Goal: Navigation & Orientation: Find specific page/section

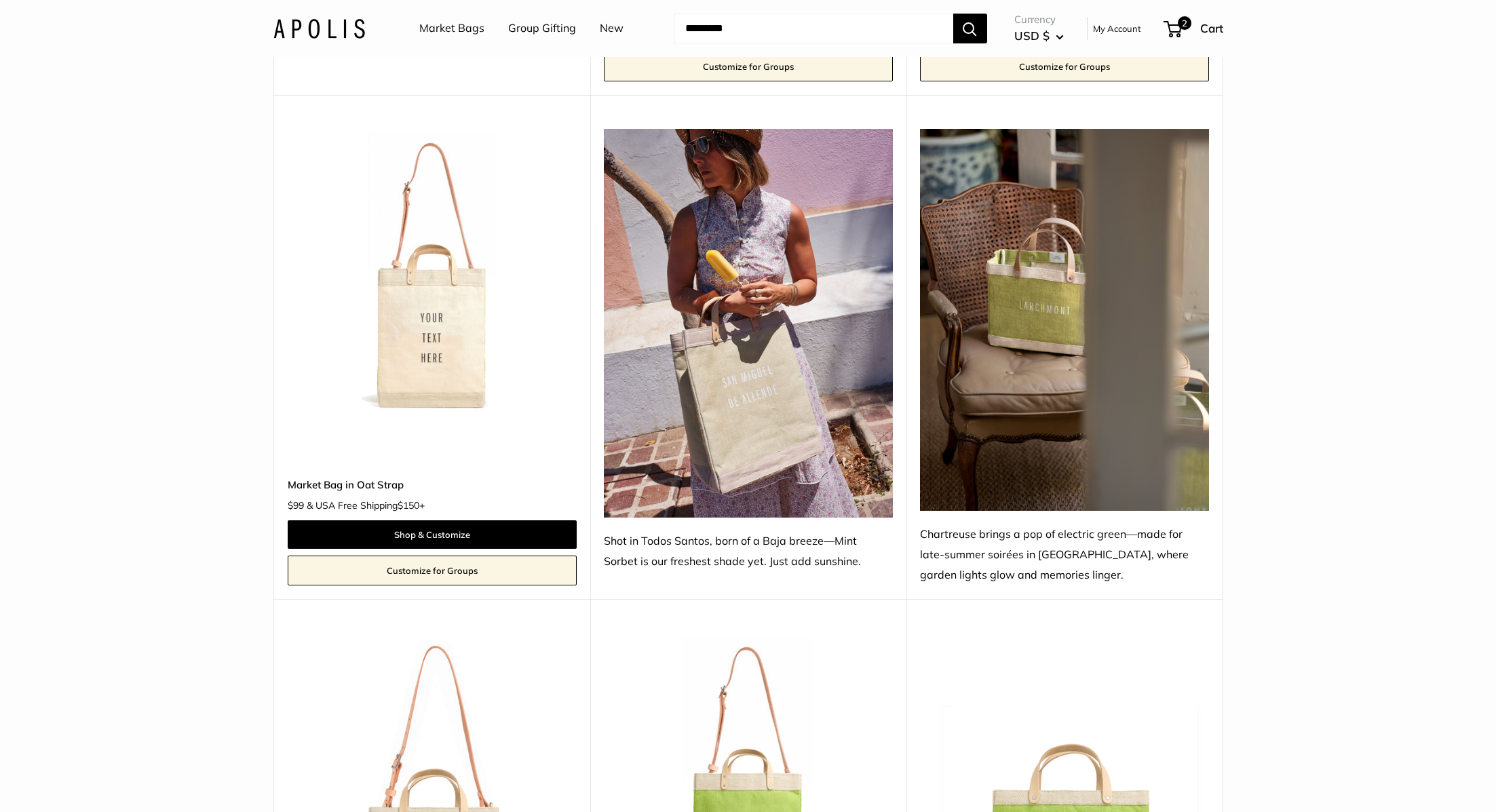
scroll to position [7055, 0]
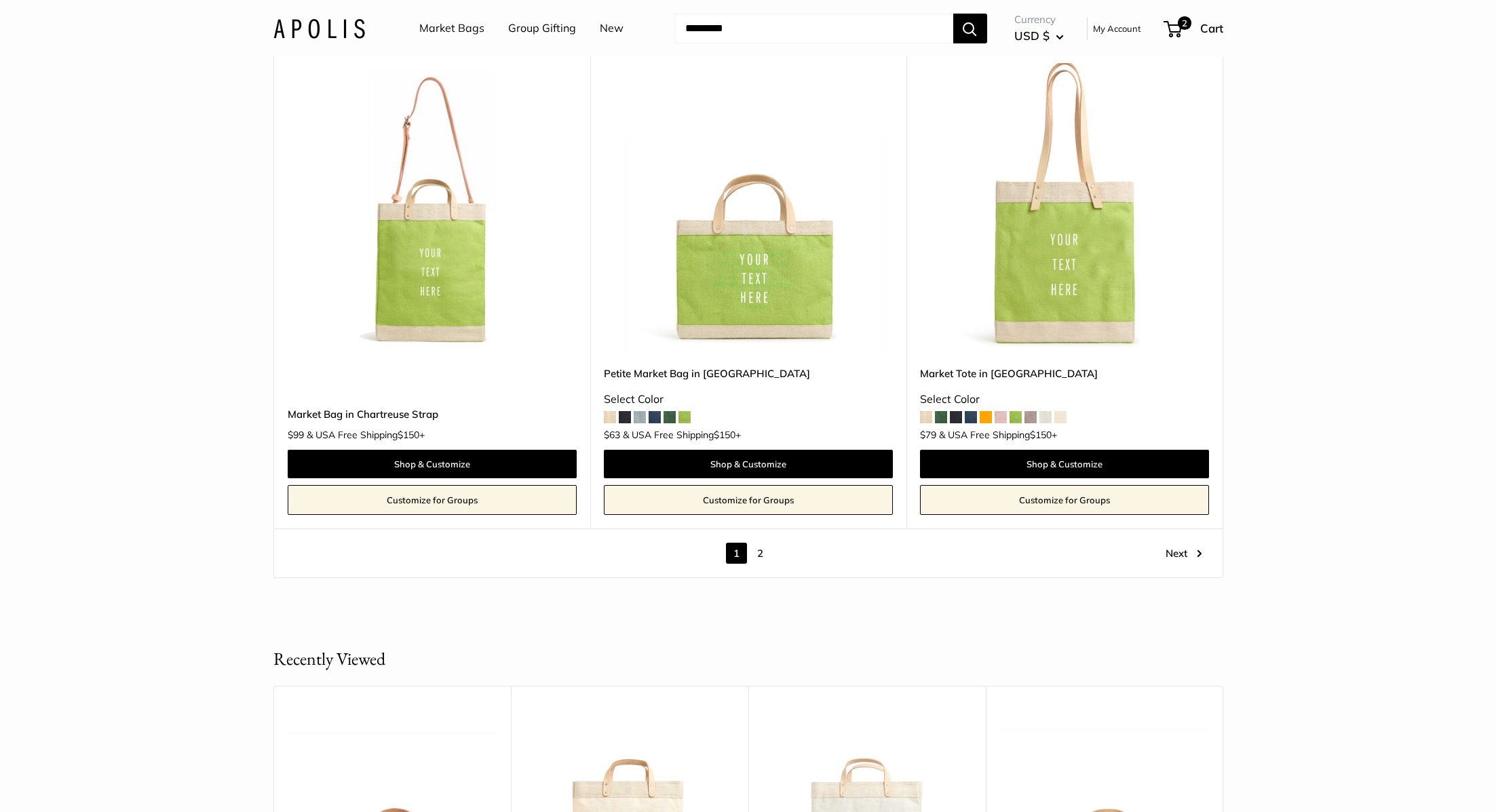
scroll to position [7636, 0]
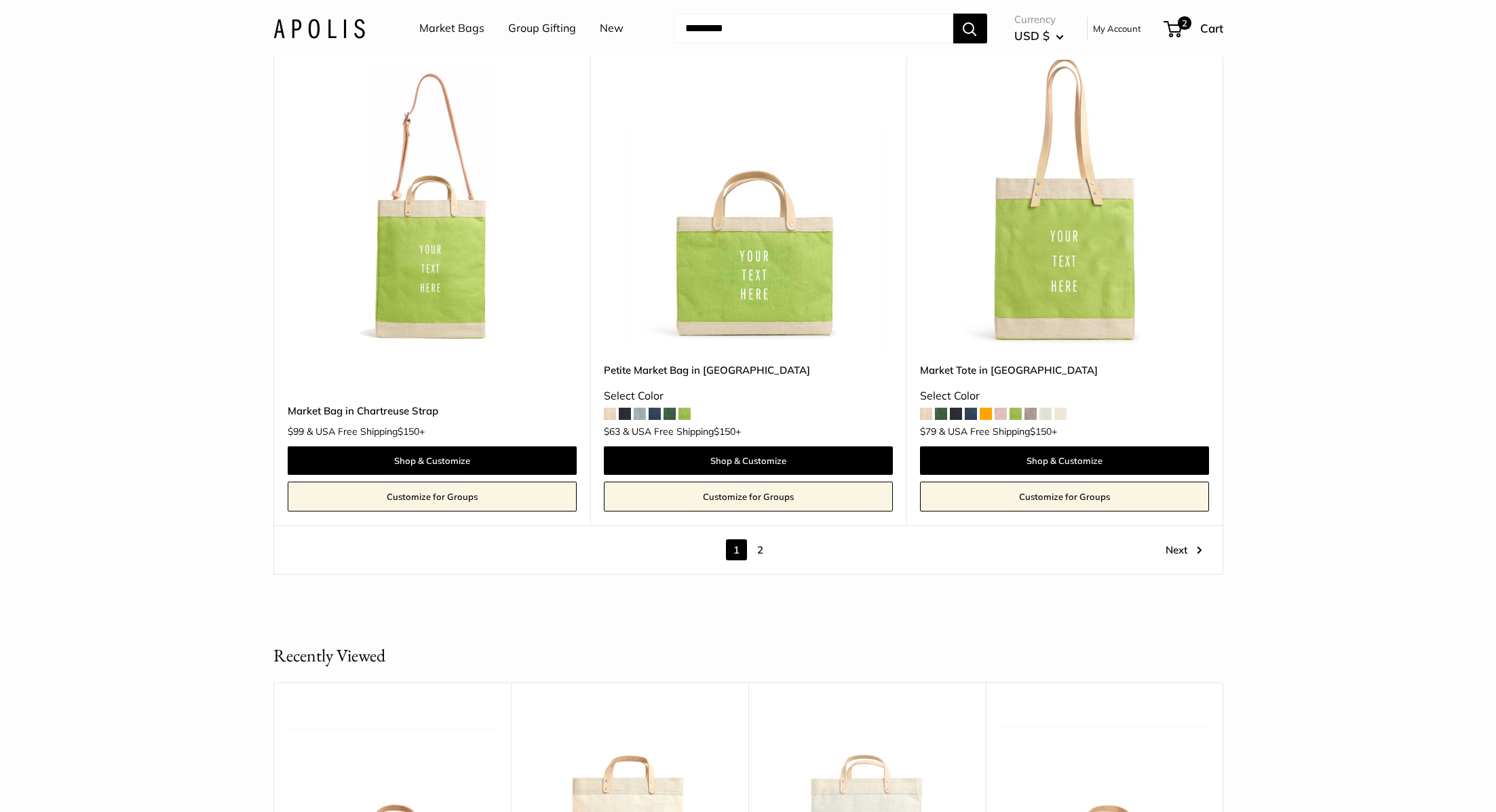
click at [759, 539] on link "2" at bounding box center [760, 550] width 21 height 21
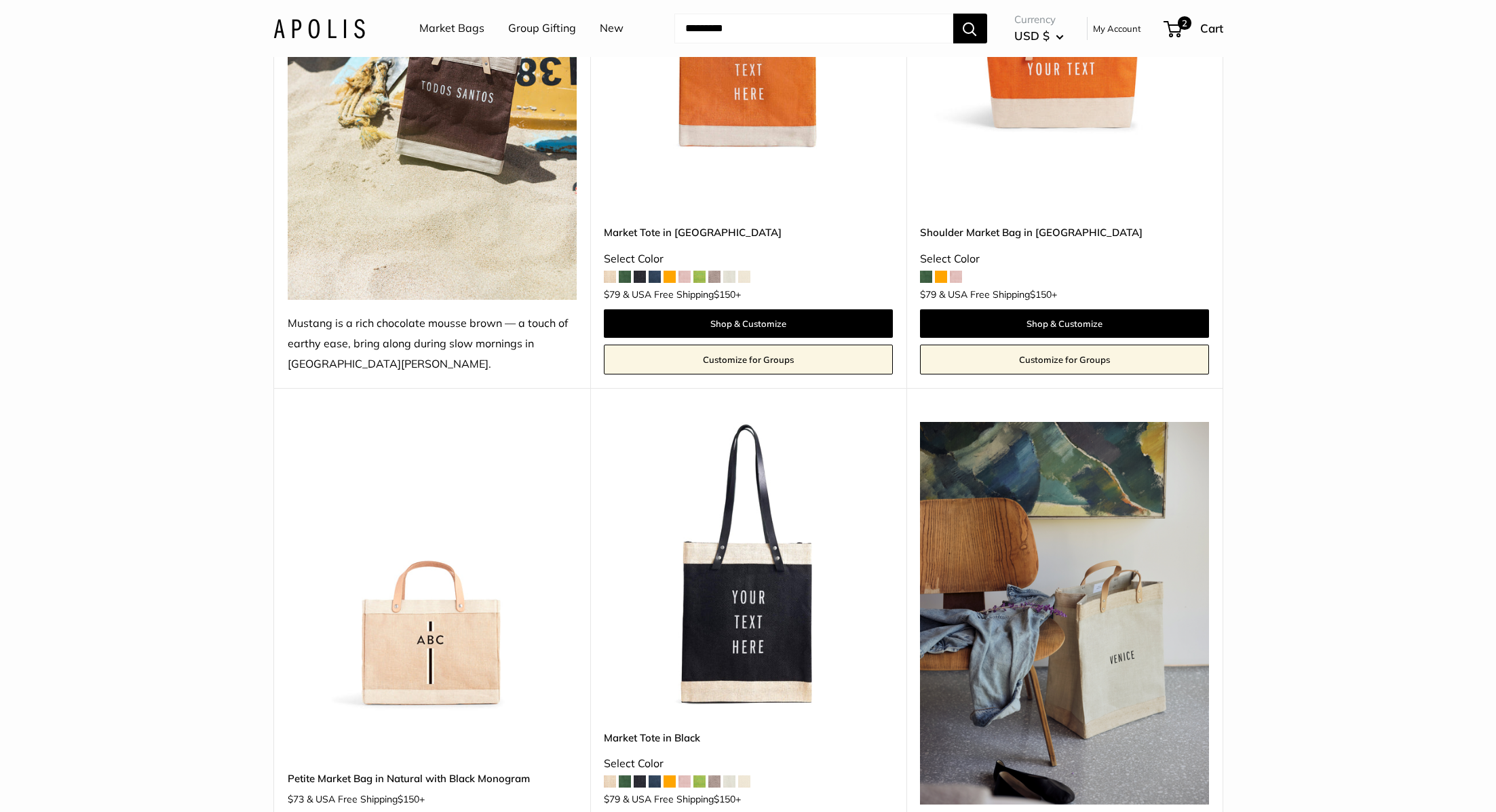
scroll to position [947, 0]
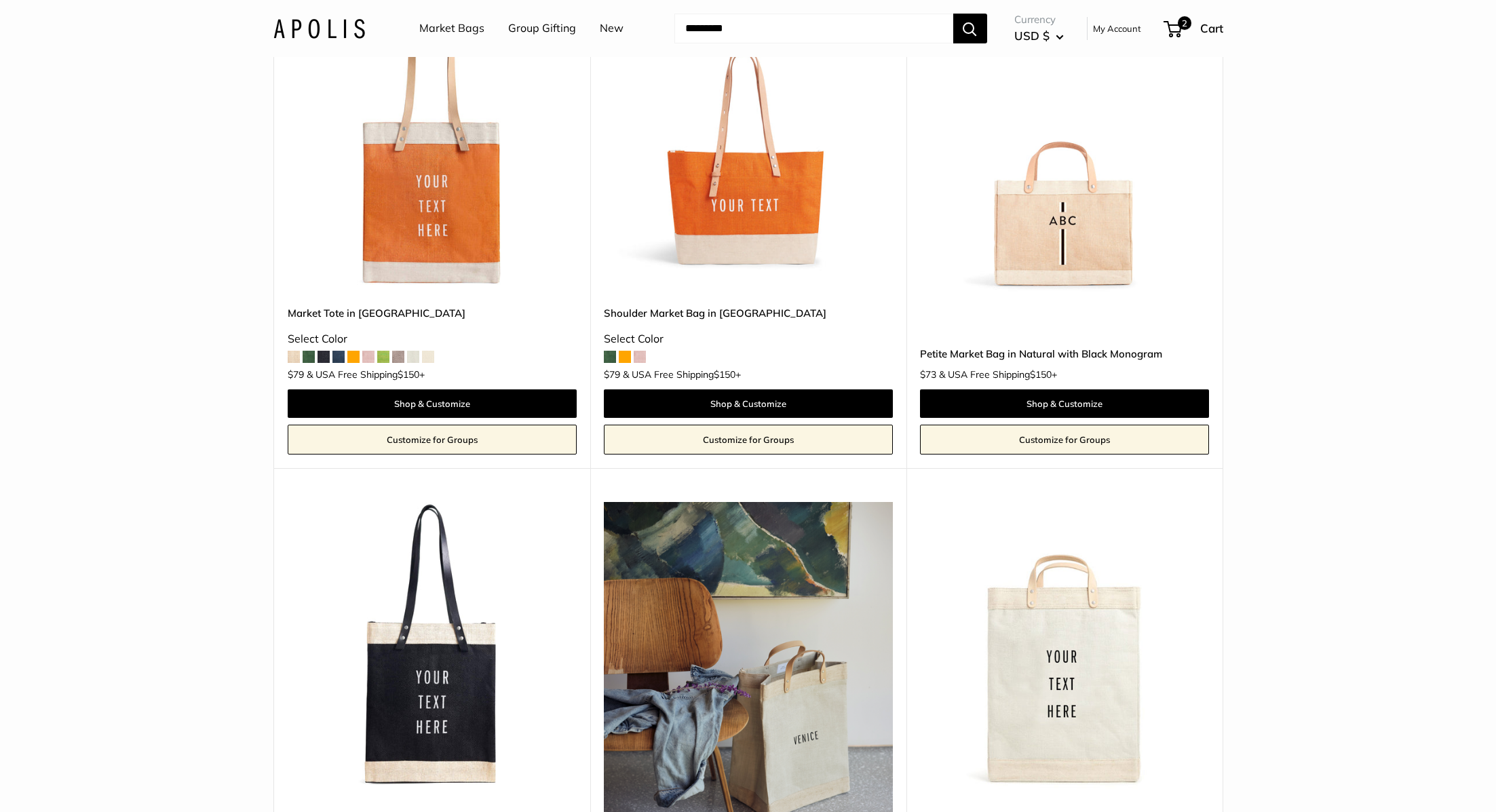
scroll to position [692, 0]
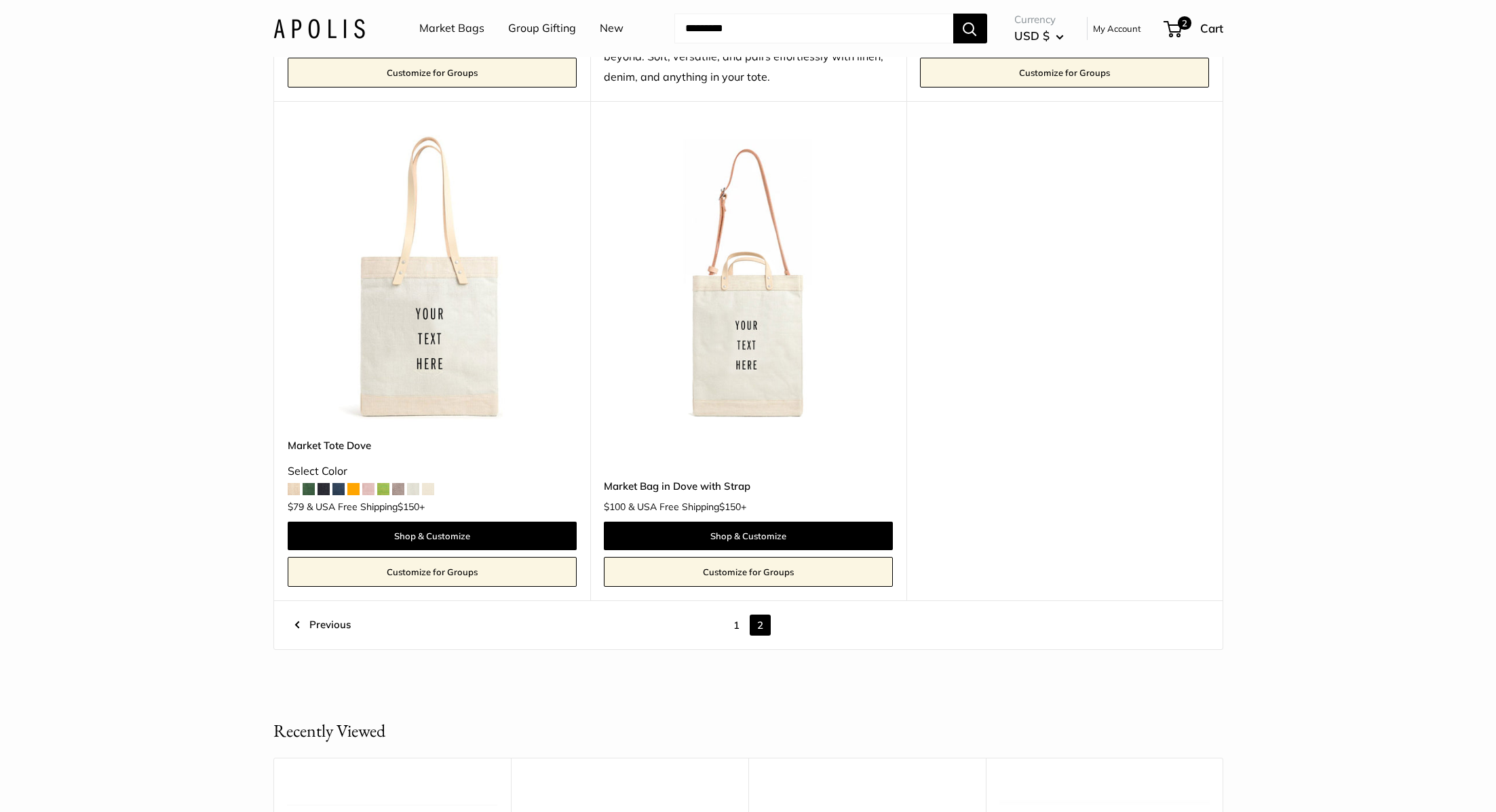
scroll to position [1638, 0]
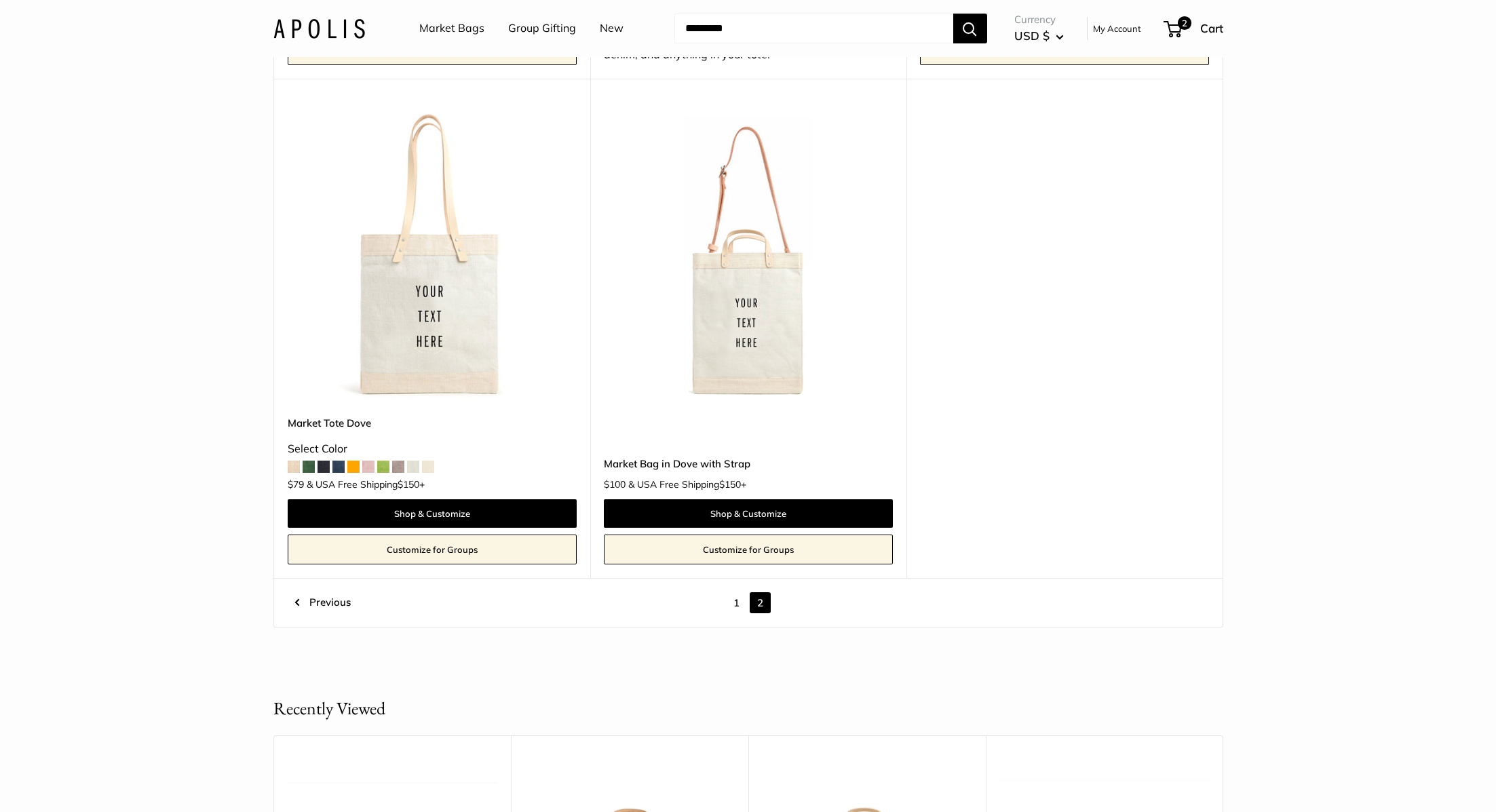
click at [738, 605] on link "1" at bounding box center [737, 603] width 21 height 21
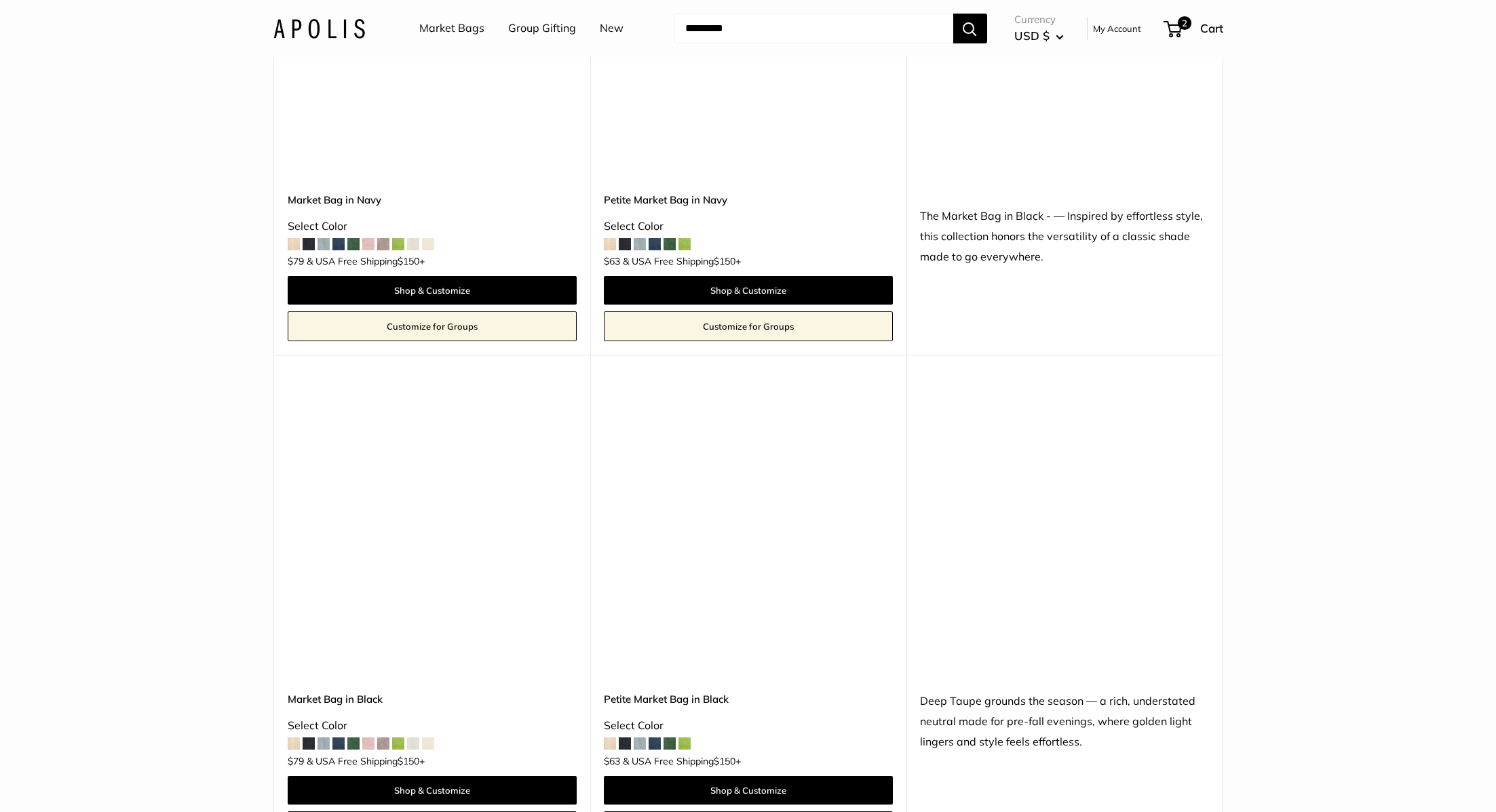
scroll to position [5282, 0]
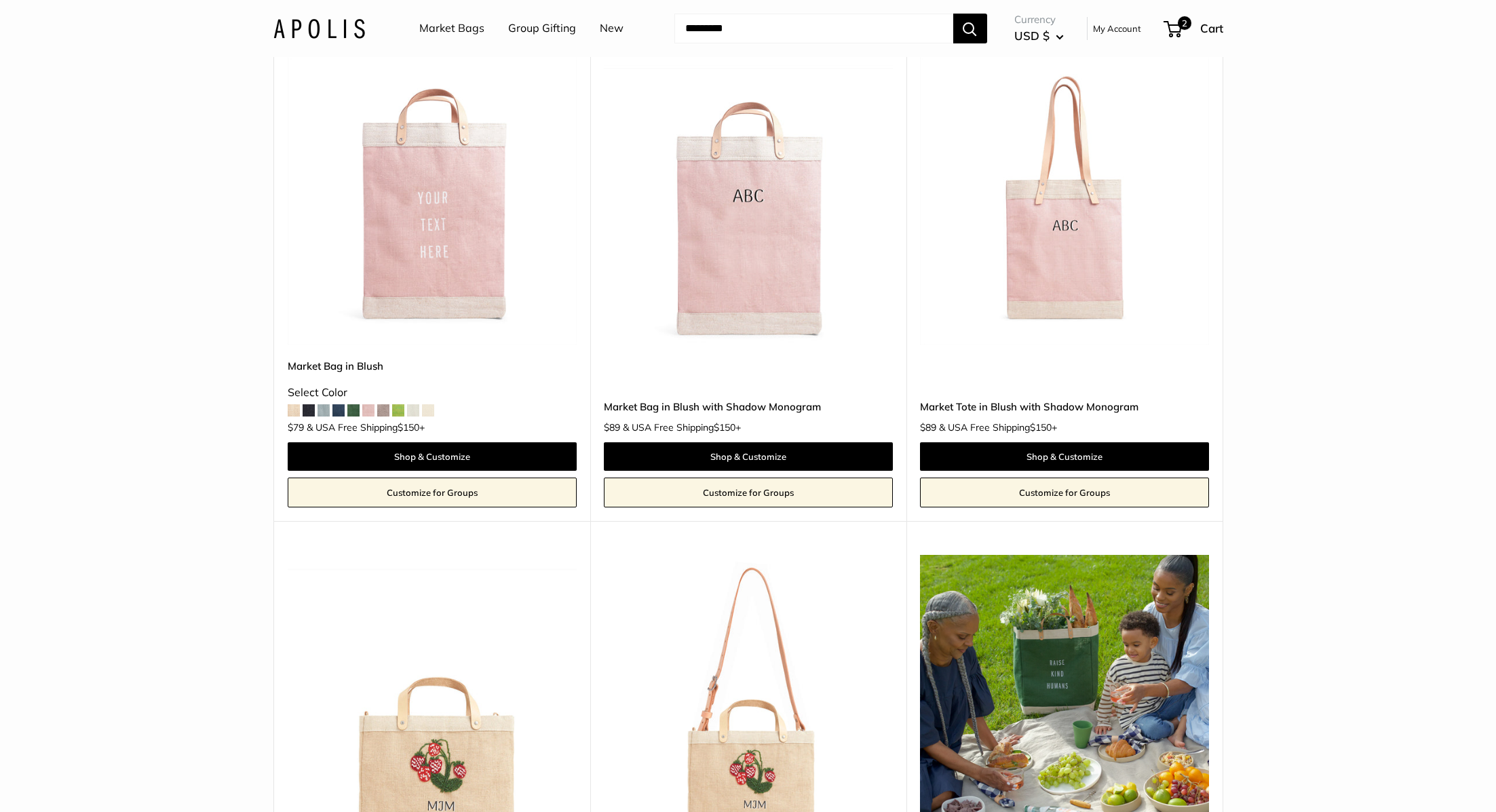
scroll to position [3164, 0]
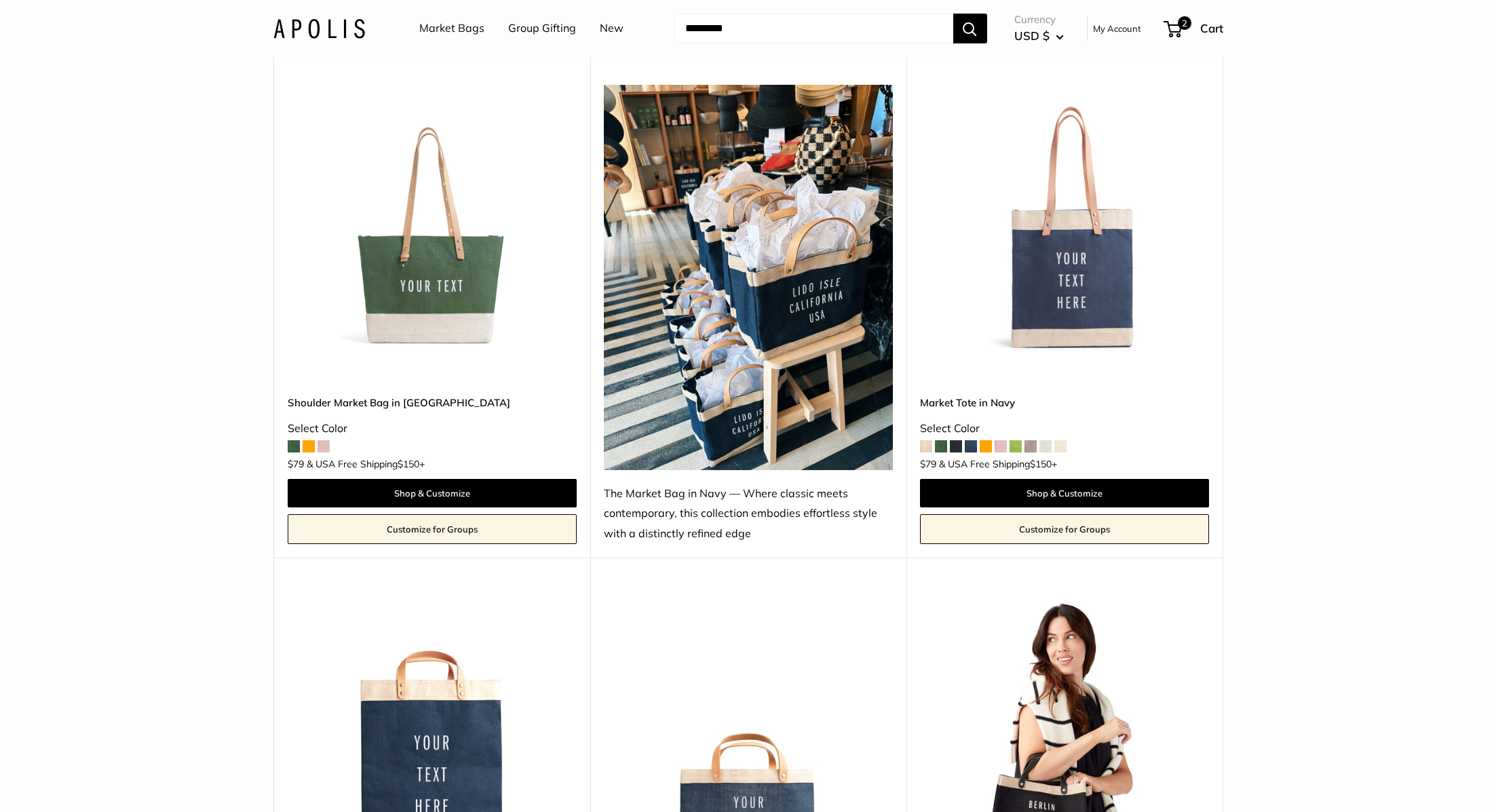
scroll to position [4648, 0]
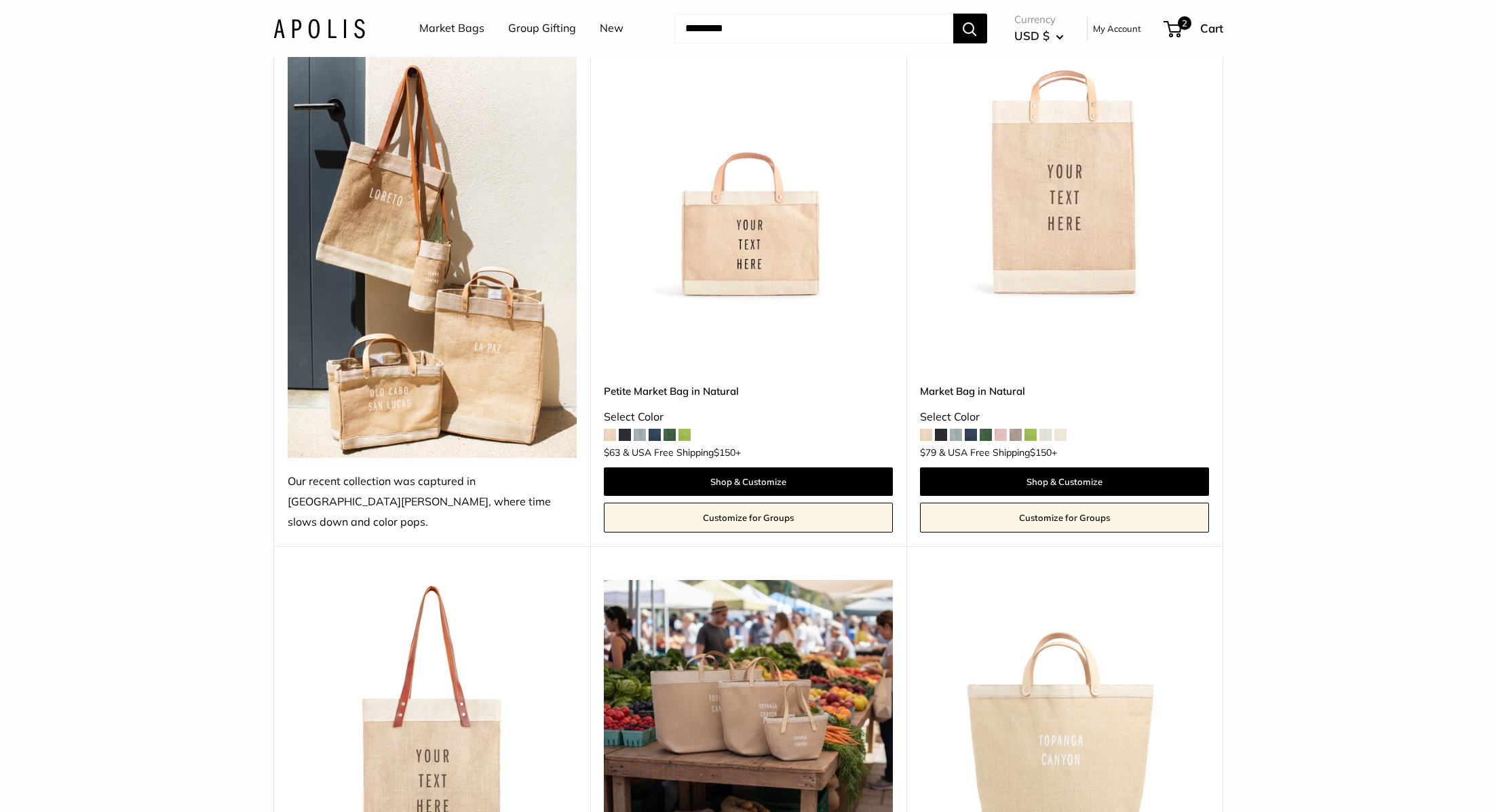
scroll to position [728, 0]
